Goal: Task Accomplishment & Management: Complete application form

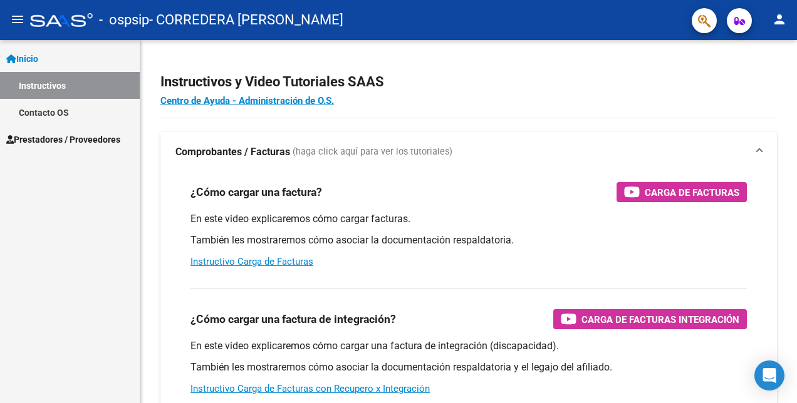
click at [85, 136] on span "Prestadores / Proveedores" at bounding box center [63, 140] width 114 height 14
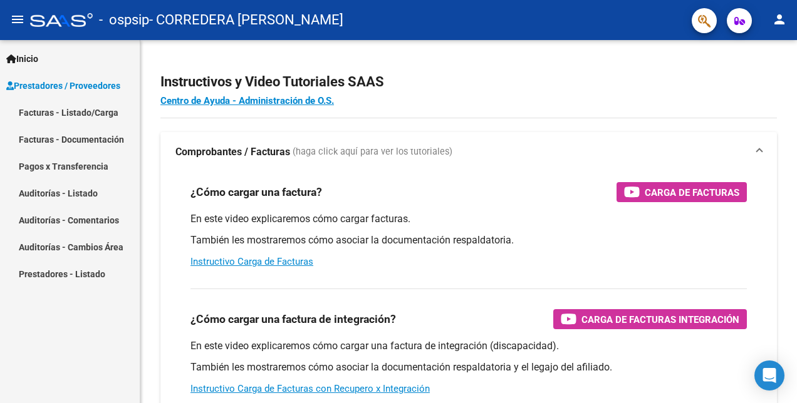
click at [89, 153] on link "Facturas - Documentación" at bounding box center [70, 139] width 140 height 27
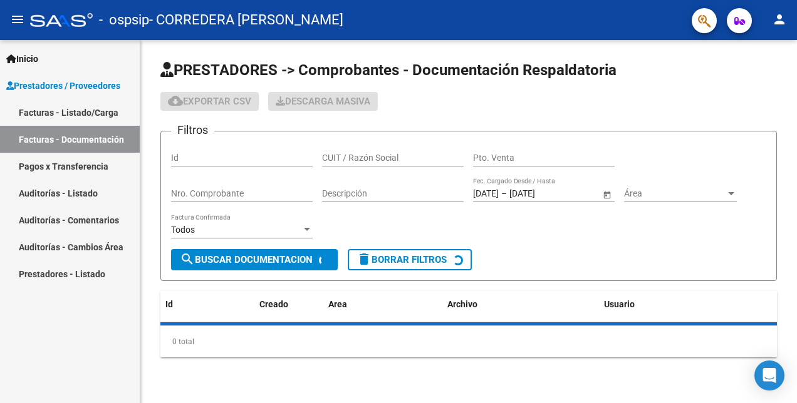
click at [82, 115] on link "Facturas - Listado/Carga" at bounding box center [70, 112] width 140 height 27
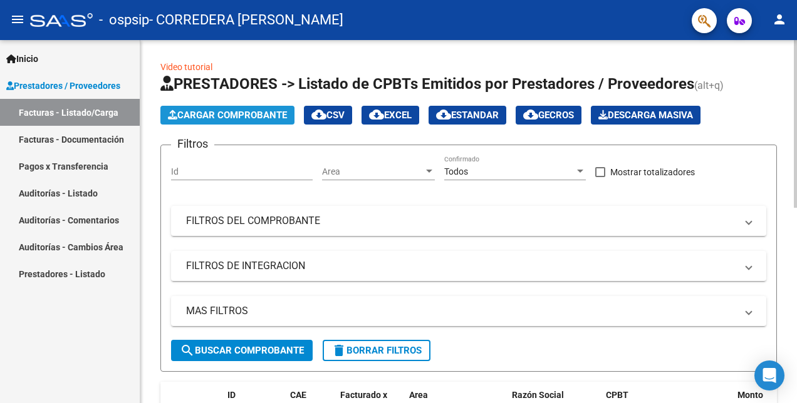
click at [223, 113] on span "Cargar Comprobante" at bounding box center [227, 115] width 119 height 11
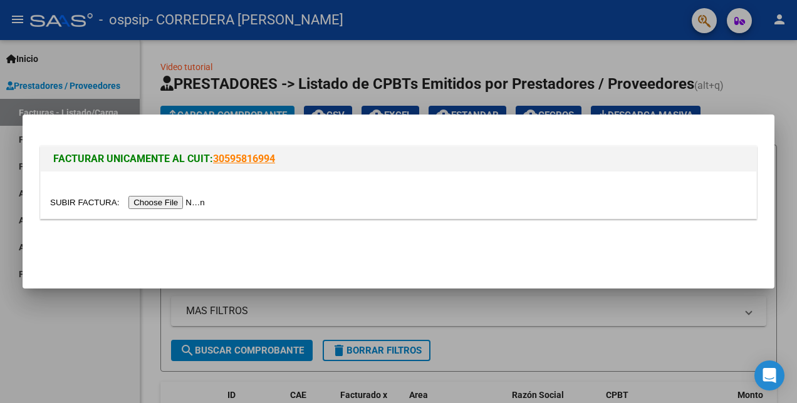
click at [181, 203] on input "file" at bounding box center [129, 202] width 158 height 13
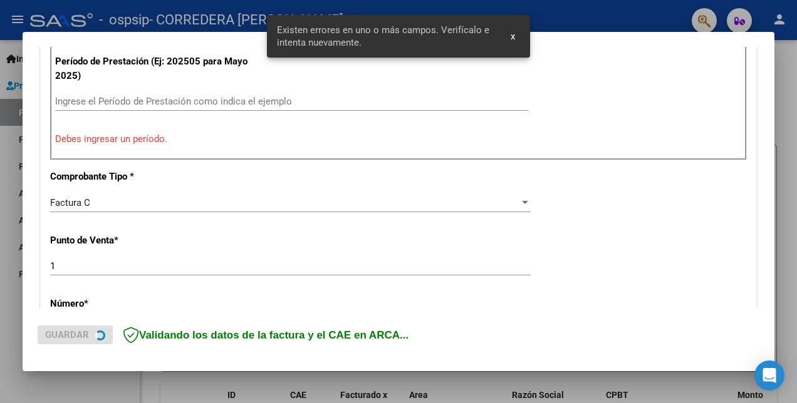
scroll to position [395, 0]
click at [162, 106] on div "Ingrese el Período de Prestación como indica el ejemplo" at bounding box center [292, 101] width 474 height 19
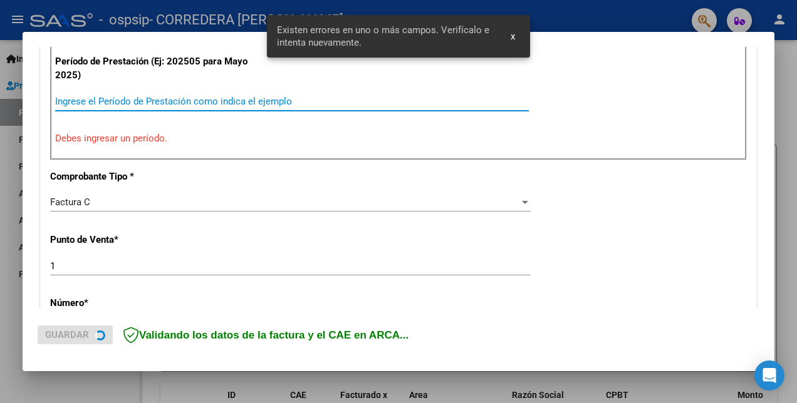
click at [158, 101] on input "Ingrese el Período de Prestación como indica el ejemplo" at bounding box center [292, 101] width 474 height 11
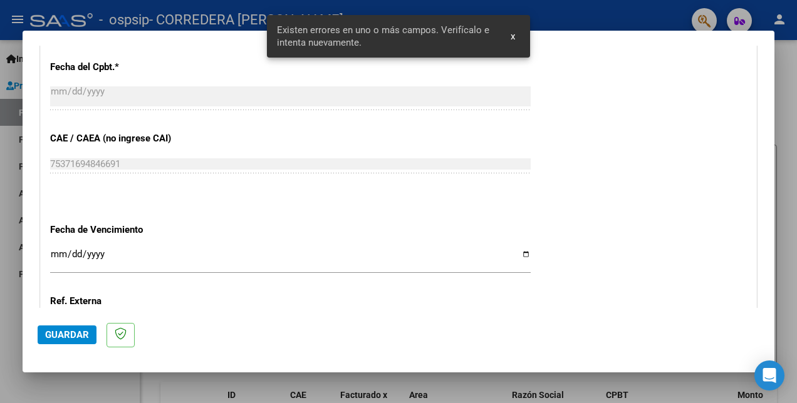
scroll to position [770, 0]
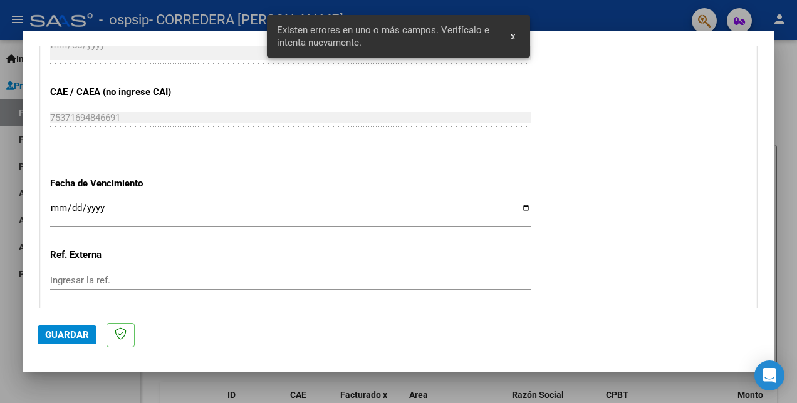
type input "202508"
click at [521, 205] on input "Ingresar la fecha" at bounding box center [290, 213] width 480 height 20
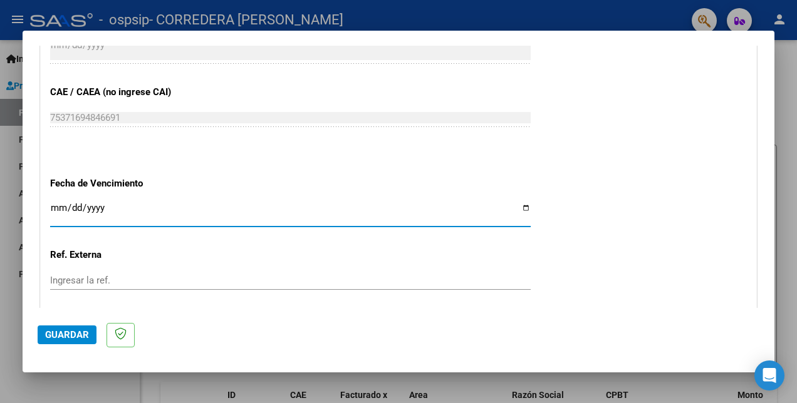
type input "[DATE]"
click at [64, 334] on span "Guardar" at bounding box center [67, 334] width 44 height 11
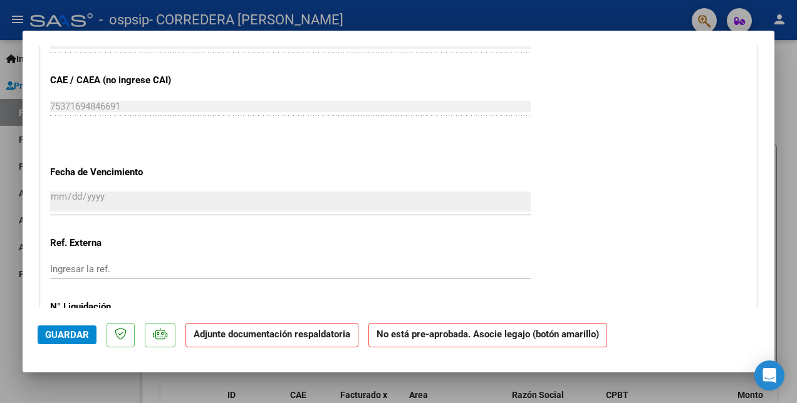
scroll to position [1002, 0]
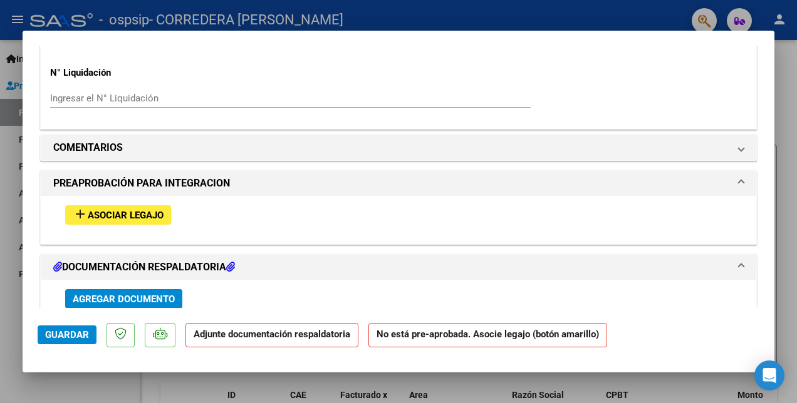
click at [169, 215] on button "add Asociar Legajo" at bounding box center [118, 214] width 106 height 19
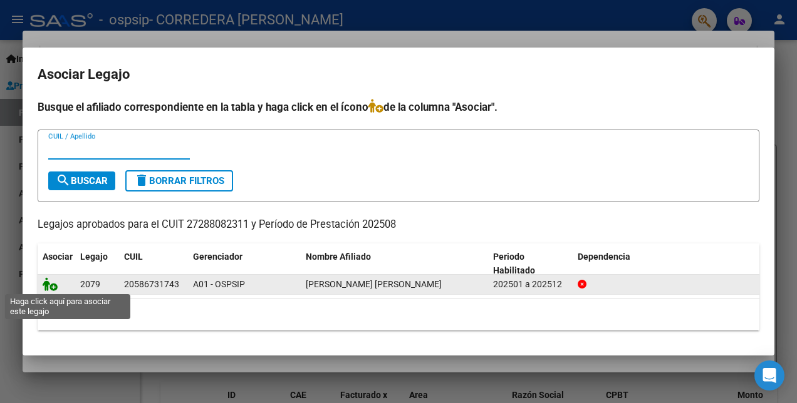
click at [44, 282] on icon at bounding box center [50, 284] width 15 height 14
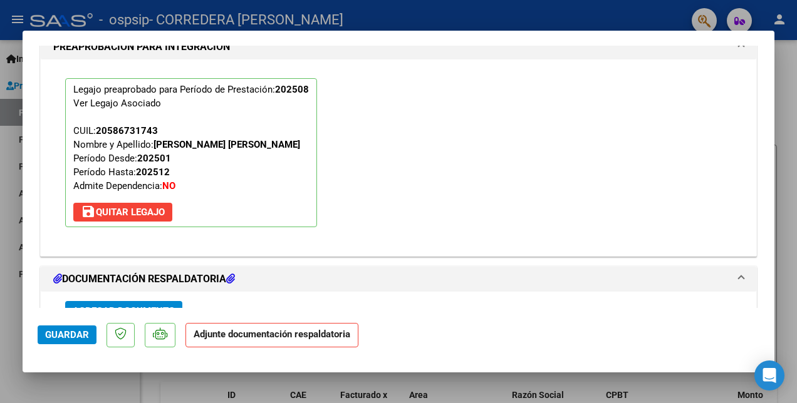
scroll to position [1223, 0]
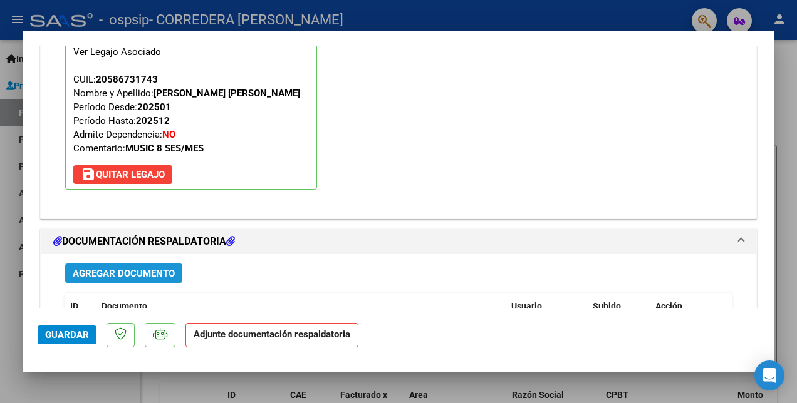
click at [150, 264] on button "Agregar Documento" at bounding box center [123, 273] width 117 height 19
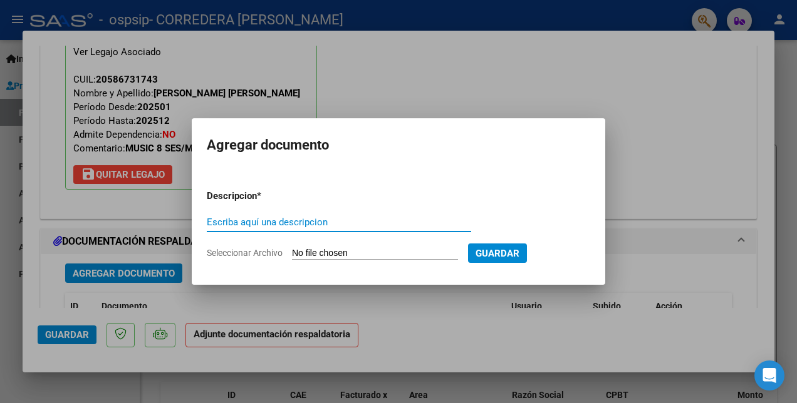
click at [296, 248] on input "Seleccionar Archivo" at bounding box center [375, 254] width 166 height 12
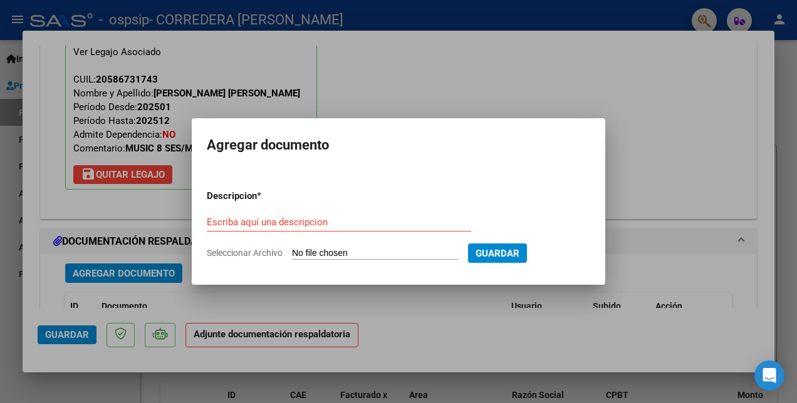
type input "C:\fakepath\[PERSON_NAME] planilla [DATE].pdf"
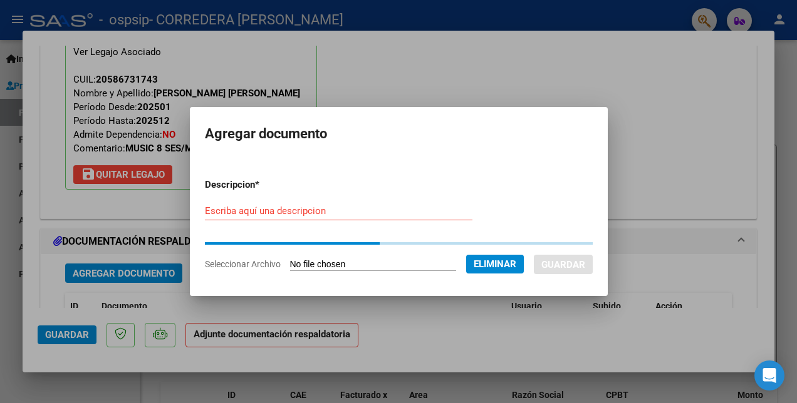
click at [227, 222] on div "Escriba aquí una descripcion" at bounding box center [338, 217] width 267 height 31
click at [229, 214] on input "Escriba aquí una descripcion" at bounding box center [338, 210] width 267 height 11
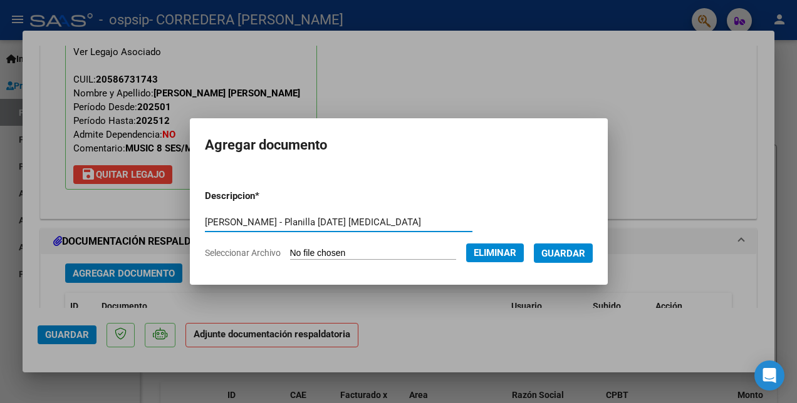
type input "[PERSON_NAME] - Planilla [DATE] [MEDICAL_DATA]"
click at [561, 261] on button "Guardar" at bounding box center [563, 253] width 59 height 19
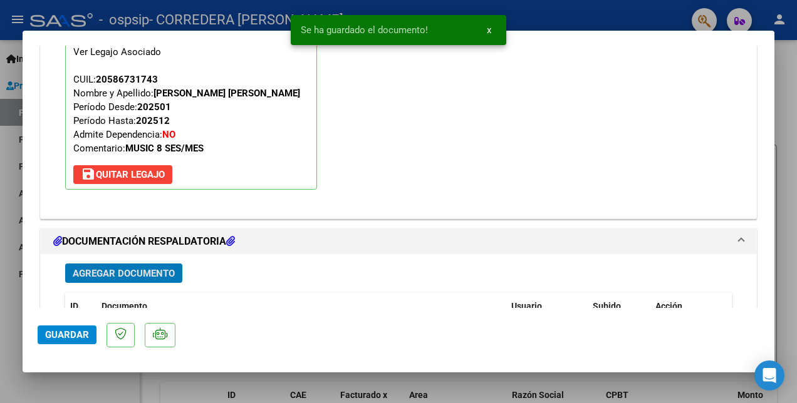
click at [68, 332] on span "Guardar" at bounding box center [67, 334] width 44 height 11
click at [80, 385] on div at bounding box center [398, 201] width 797 height 403
type input "$ 0,00"
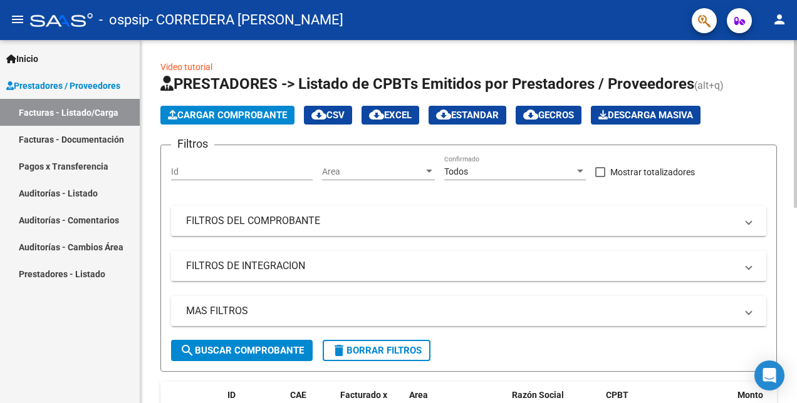
scroll to position [251, 0]
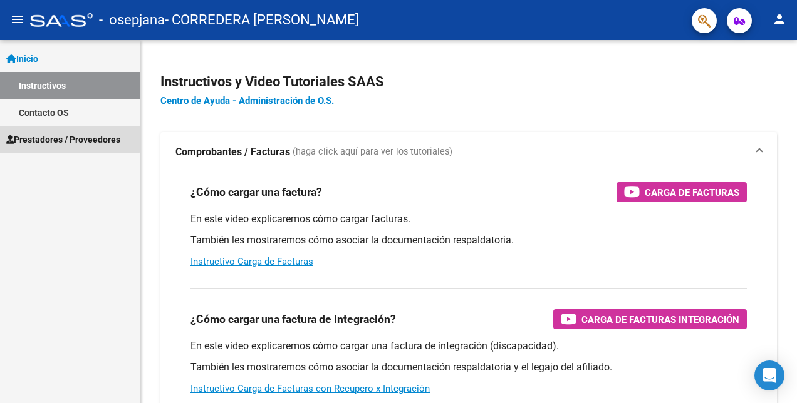
click at [65, 136] on span "Prestadores / Proveedores" at bounding box center [63, 140] width 114 height 14
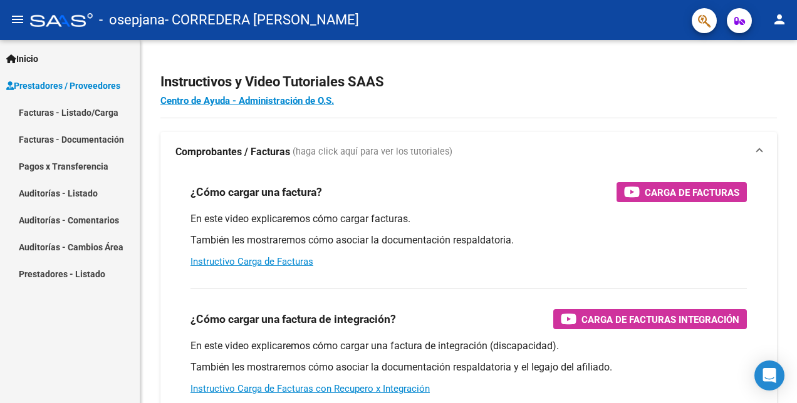
click at [85, 160] on link "Pagos x Transferencia" at bounding box center [70, 166] width 140 height 27
click at [78, 110] on link "Facturas - Listado/Carga" at bounding box center [70, 112] width 140 height 27
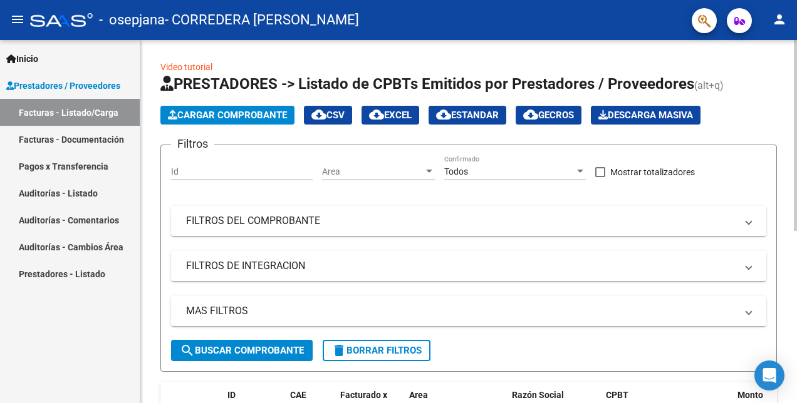
click at [224, 111] on span "Cargar Comprobante" at bounding box center [227, 115] width 119 height 11
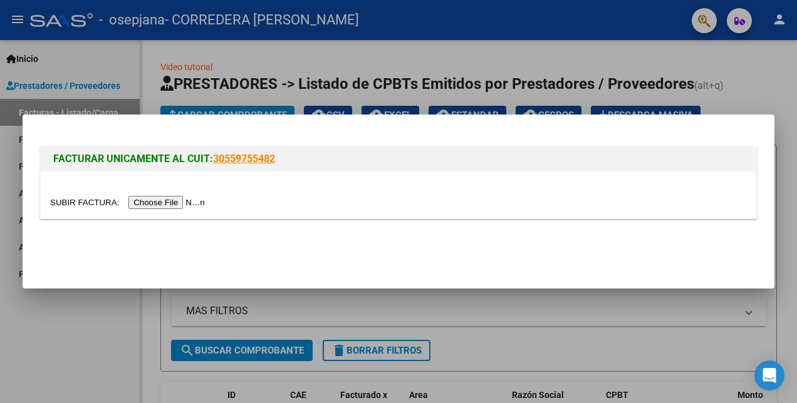
click at [160, 202] on input "file" at bounding box center [129, 202] width 158 height 13
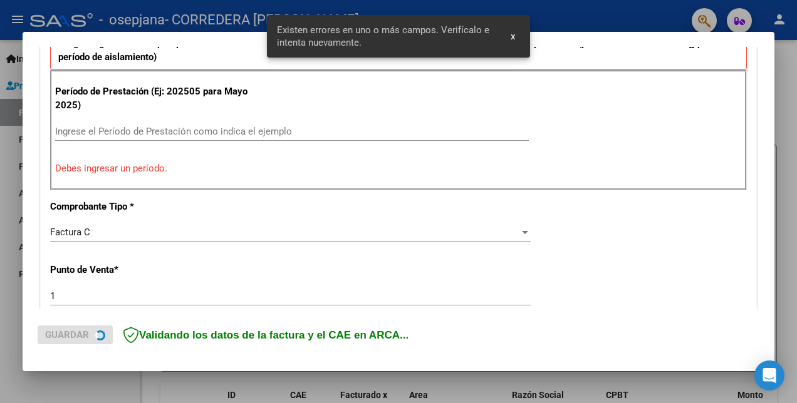
scroll to position [366, 0]
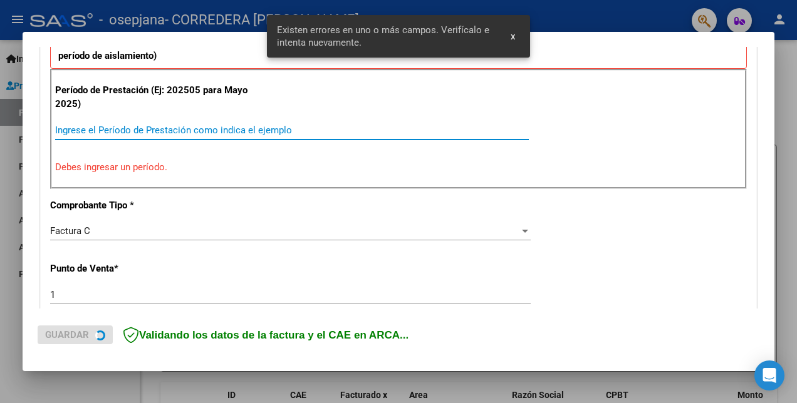
click at [172, 127] on input "Ingrese el Período de Prestación como indica el ejemplo" at bounding box center [292, 130] width 474 height 11
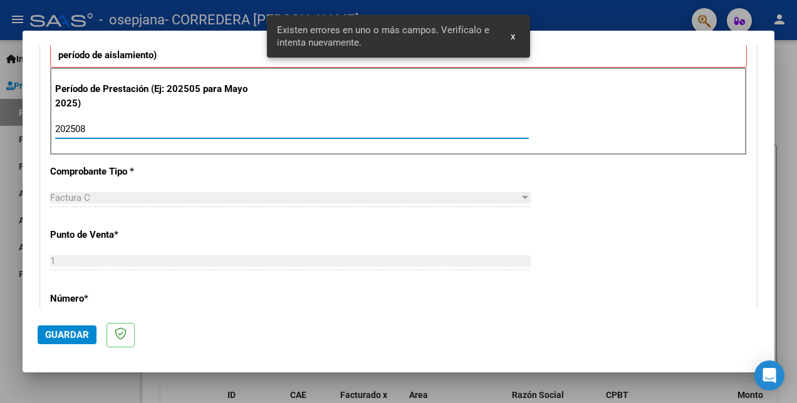
type input "202508"
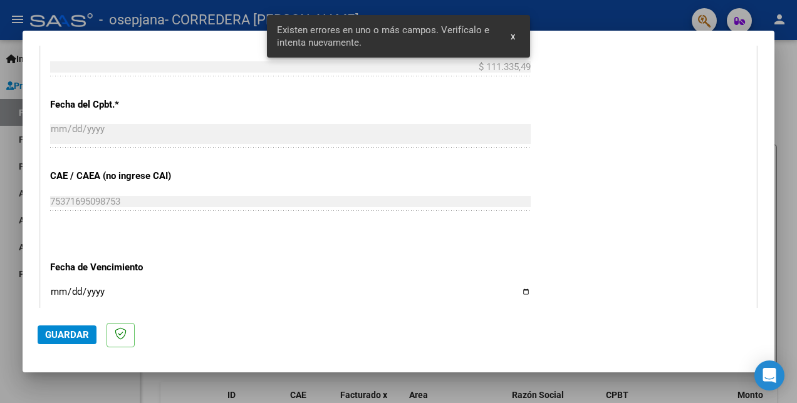
scroll to position [742, 0]
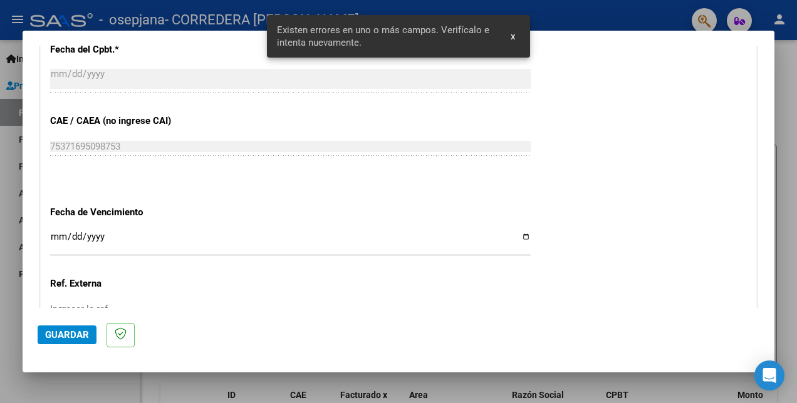
click at [520, 236] on input "Ingresar la fecha" at bounding box center [290, 242] width 480 height 20
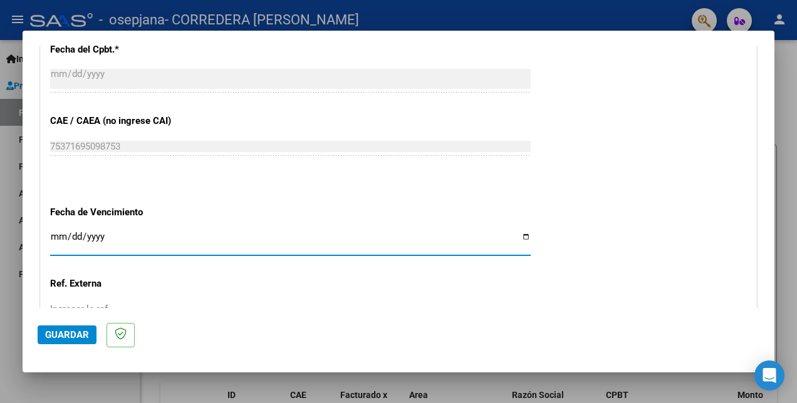
type input "[DATE]"
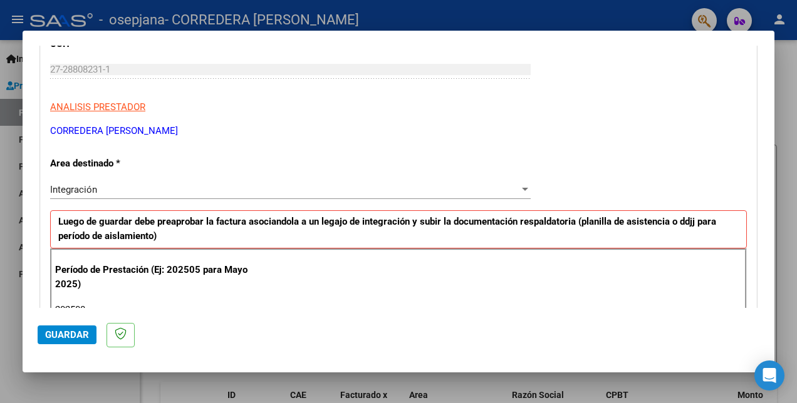
scroll to position [0, 0]
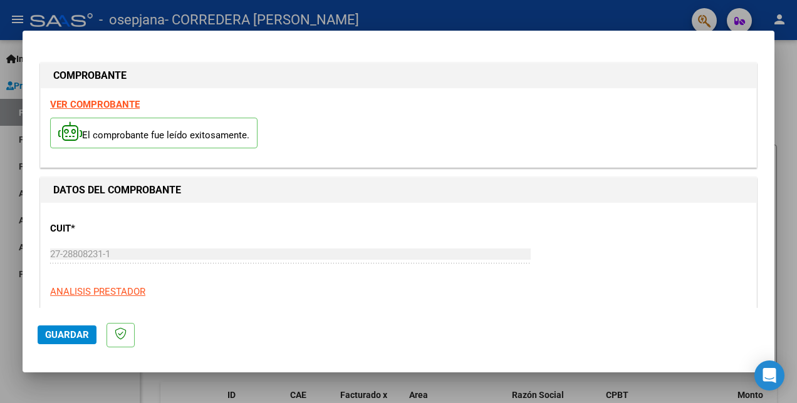
click at [73, 330] on span "Guardar" at bounding box center [67, 334] width 44 height 11
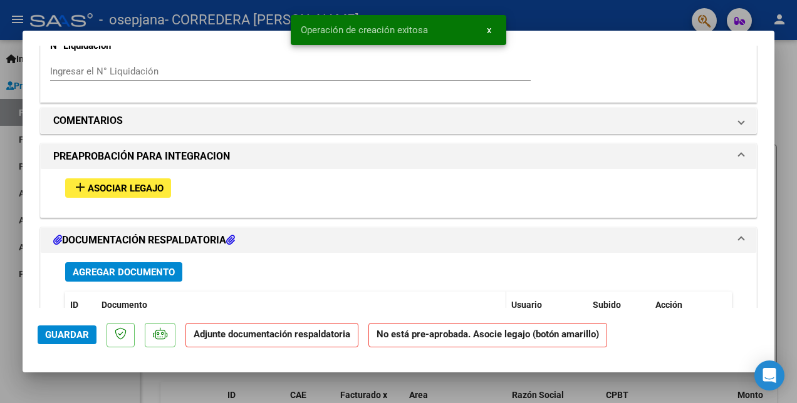
scroll to position [1127, 0]
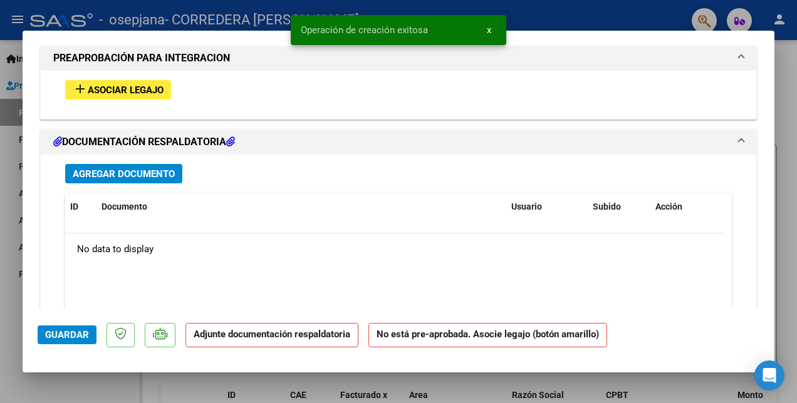
click at [93, 85] on span "Asociar Legajo" at bounding box center [126, 90] width 76 height 11
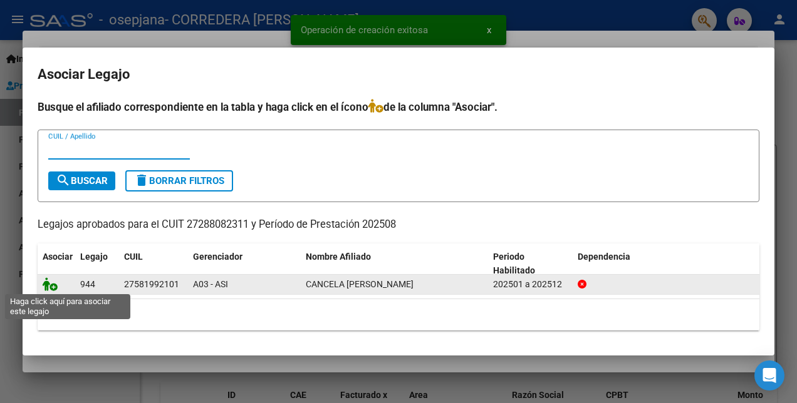
click at [53, 281] on icon at bounding box center [50, 284] width 15 height 14
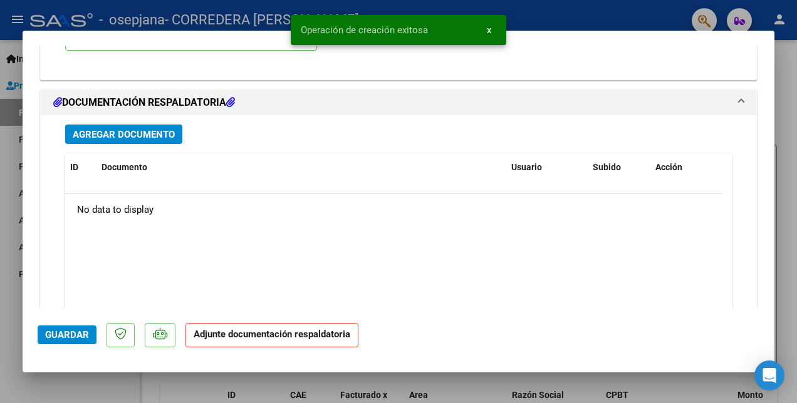
scroll to position [1411, 0]
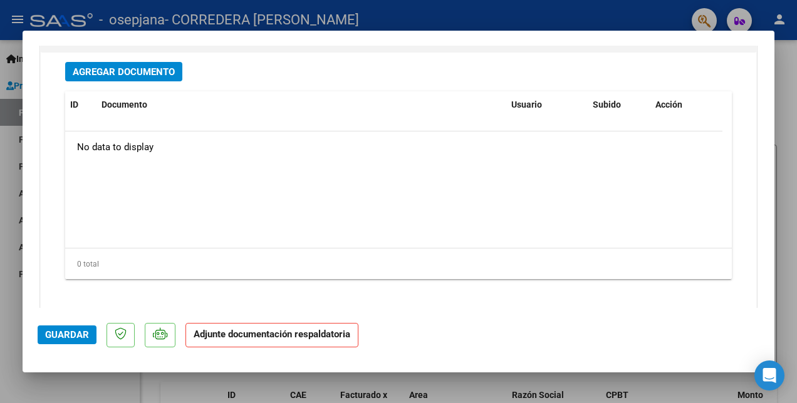
click at [128, 70] on span "Agregar Documento" at bounding box center [124, 71] width 102 height 11
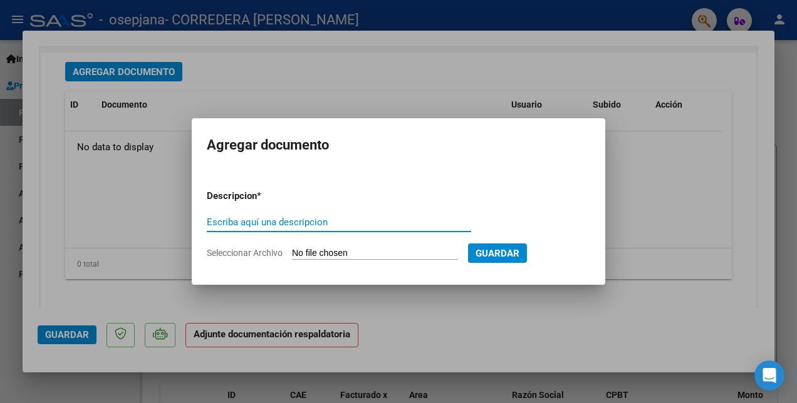
click at [304, 258] on input "Seleccionar Archivo" at bounding box center [375, 254] width 166 height 12
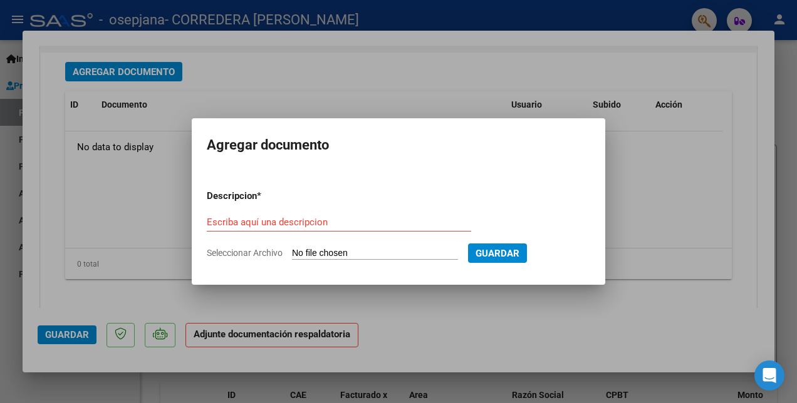
type input "C:\fakepath\Malena Cancela planilla agosto 2025.pdf"
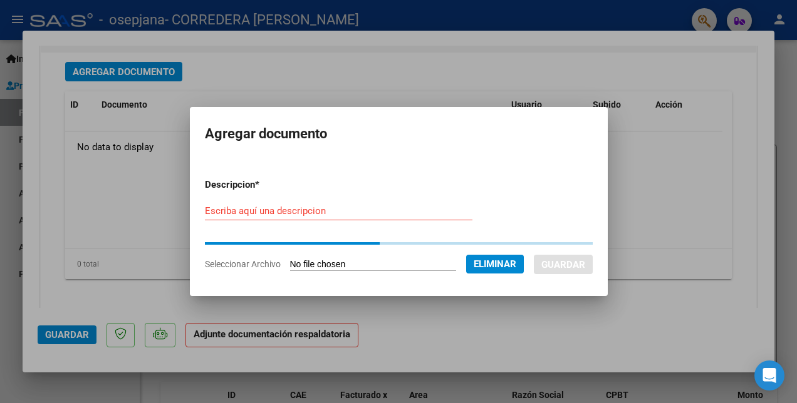
click at [271, 211] on input "Escriba aquí una descripcion" at bounding box center [338, 210] width 267 height 11
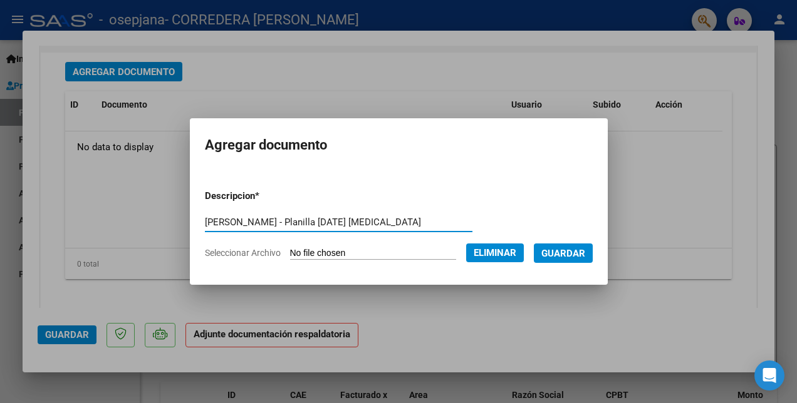
type input "Malena Cancela - Planilla agosto 2025 Musicoterapia"
click at [578, 254] on span "Guardar" at bounding box center [563, 253] width 44 height 11
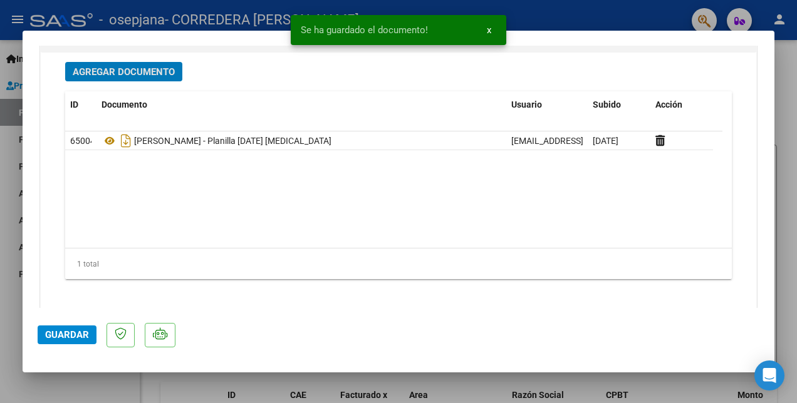
click at [78, 334] on span "Guardar" at bounding box center [67, 334] width 44 height 11
click at [103, 385] on div at bounding box center [398, 201] width 797 height 403
type input "$ 0,00"
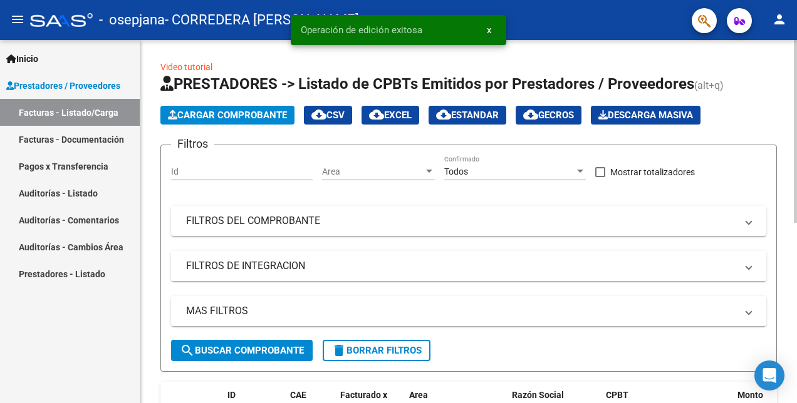
scroll to position [188, 0]
